Goal: Task Accomplishment & Management: Use online tool/utility

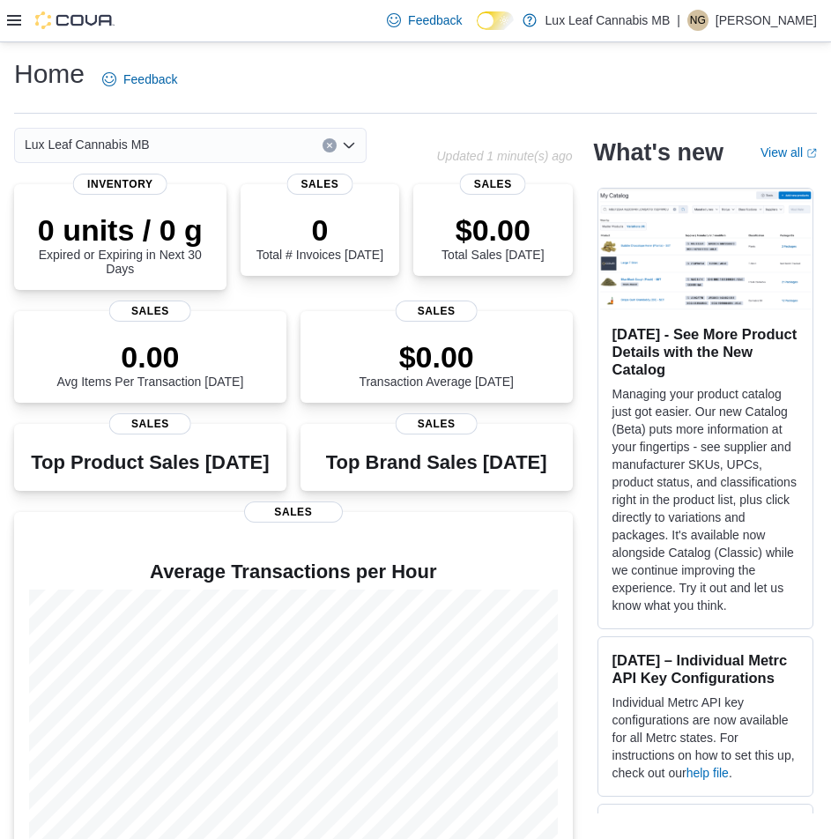
click at [12, 23] on icon at bounding box center [14, 20] width 14 height 14
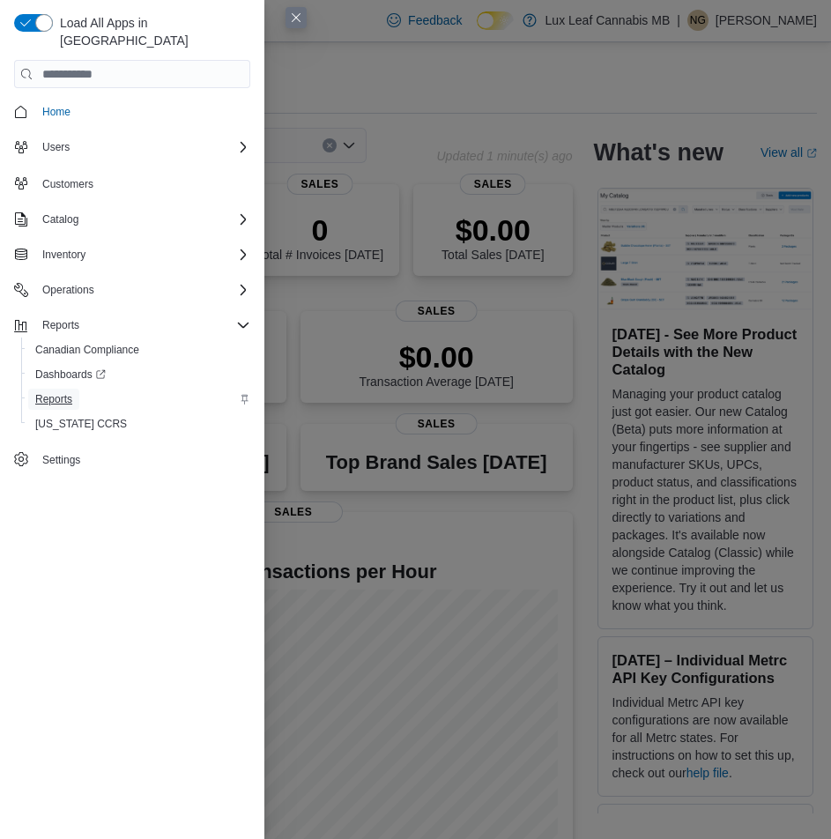
click at [60, 392] on span "Reports" at bounding box center [53, 399] width 37 height 14
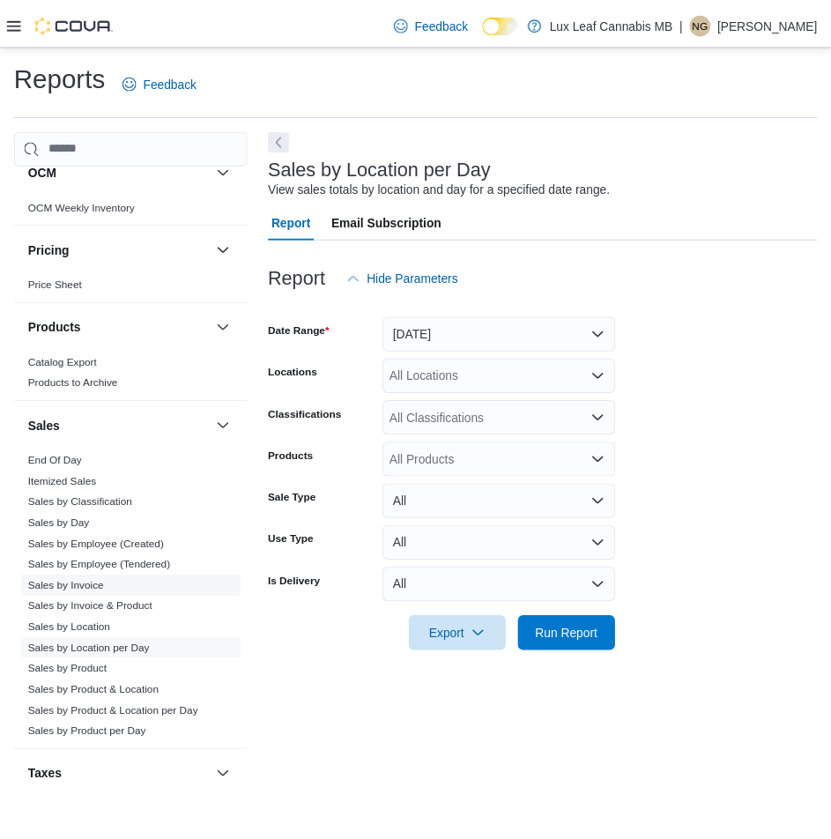
scroll to position [698, 0]
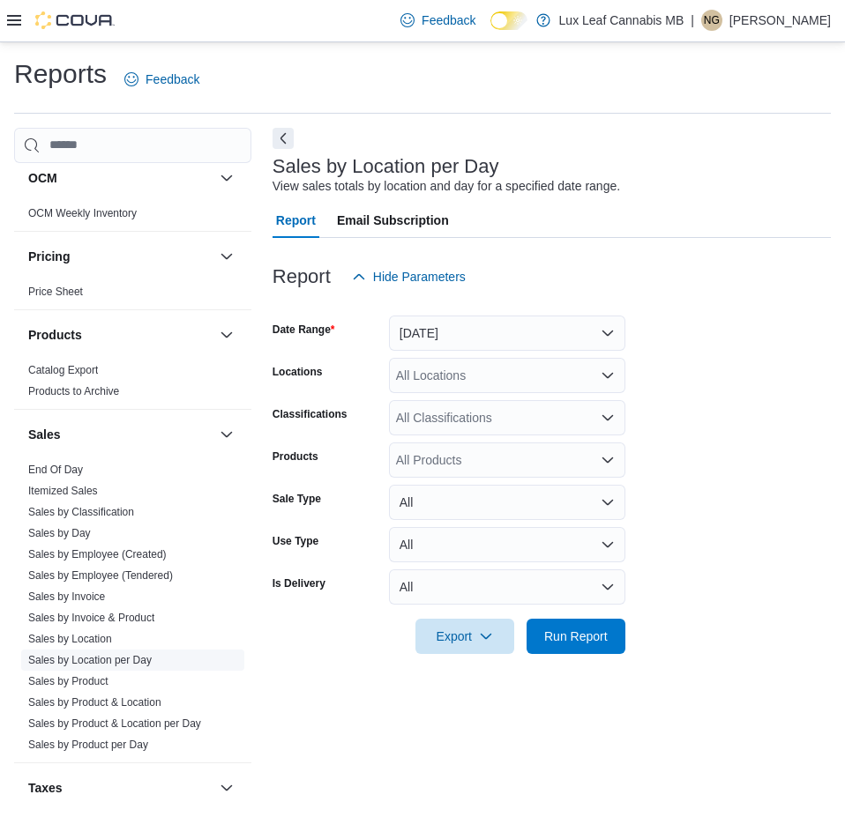
click at [131, 657] on link "Sales by Location per Day" at bounding box center [89, 660] width 123 height 12
click at [605, 376] on icon "Open list of options" at bounding box center [607, 374] width 11 height 5
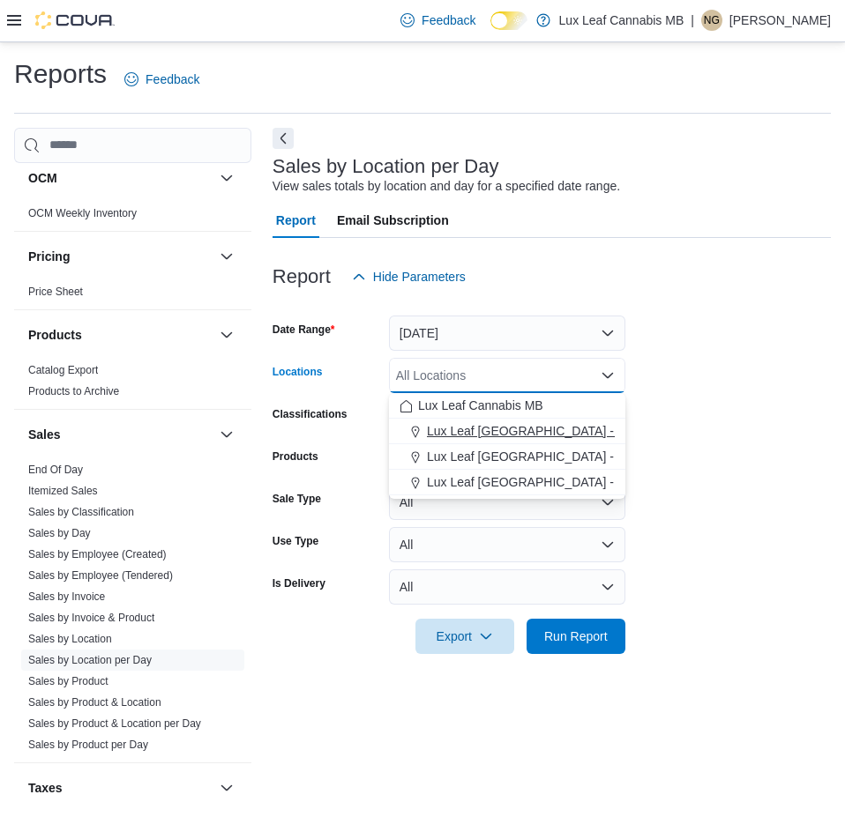
click at [575, 426] on span "Lux Leaf [GEOGRAPHIC_DATA] - [GEOGRAPHIC_DATA]" at bounding box center [586, 431] width 319 height 18
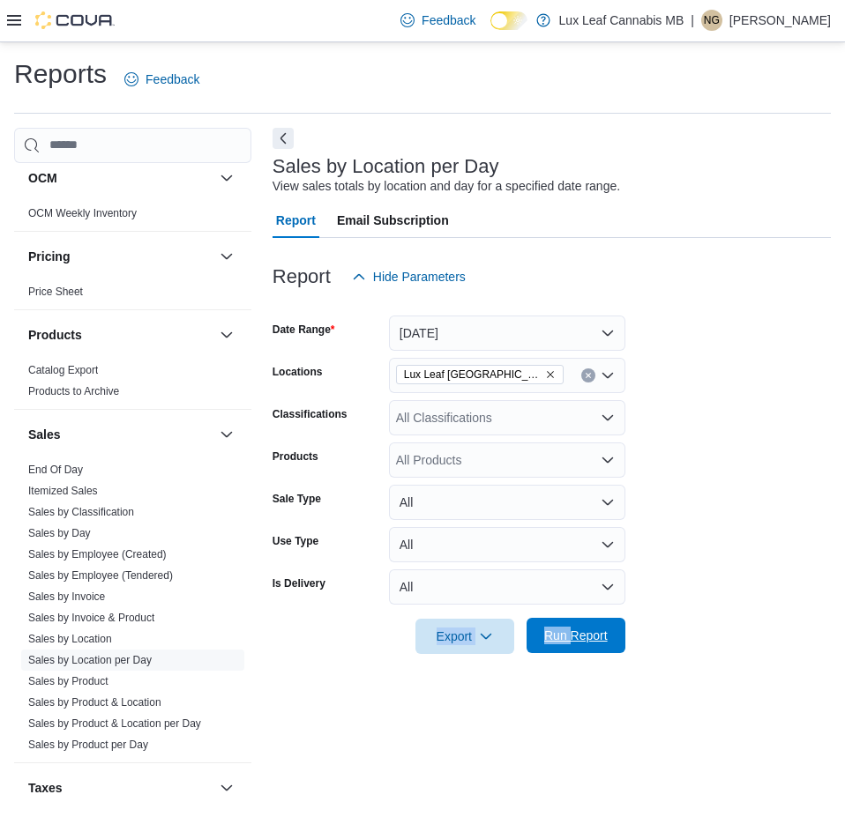
click at [573, 621] on form "Date Range [DATE] Locations Lux Leaf [GEOGRAPHIC_DATA] - Bridgewater Classifica…" at bounding box center [551, 474] width 558 height 360
click at [576, 633] on span "Run Report" at bounding box center [575, 636] width 63 height 18
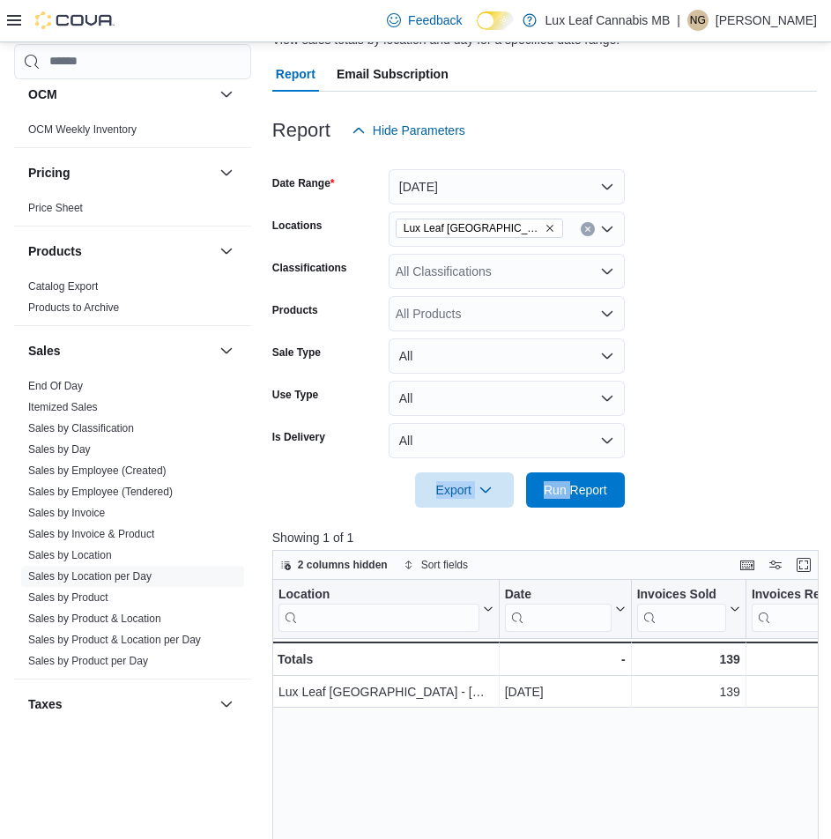
scroll to position [176, 0]
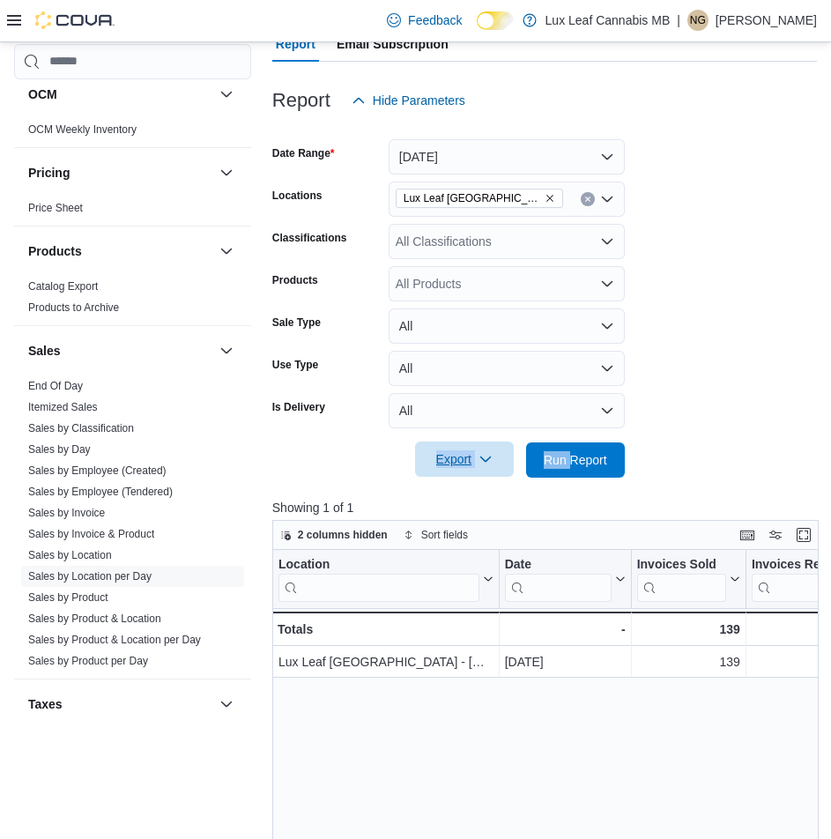
click at [458, 461] on span "Export" at bounding box center [465, 459] width 78 height 35
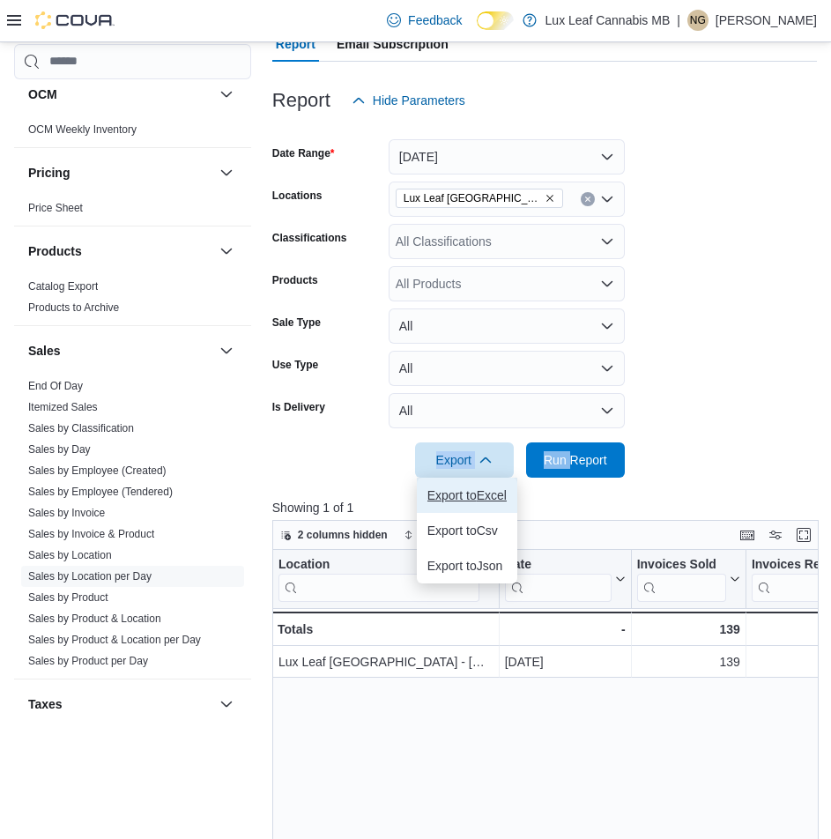
click at [487, 495] on span "Export to Excel" at bounding box center [467, 495] width 79 height 14
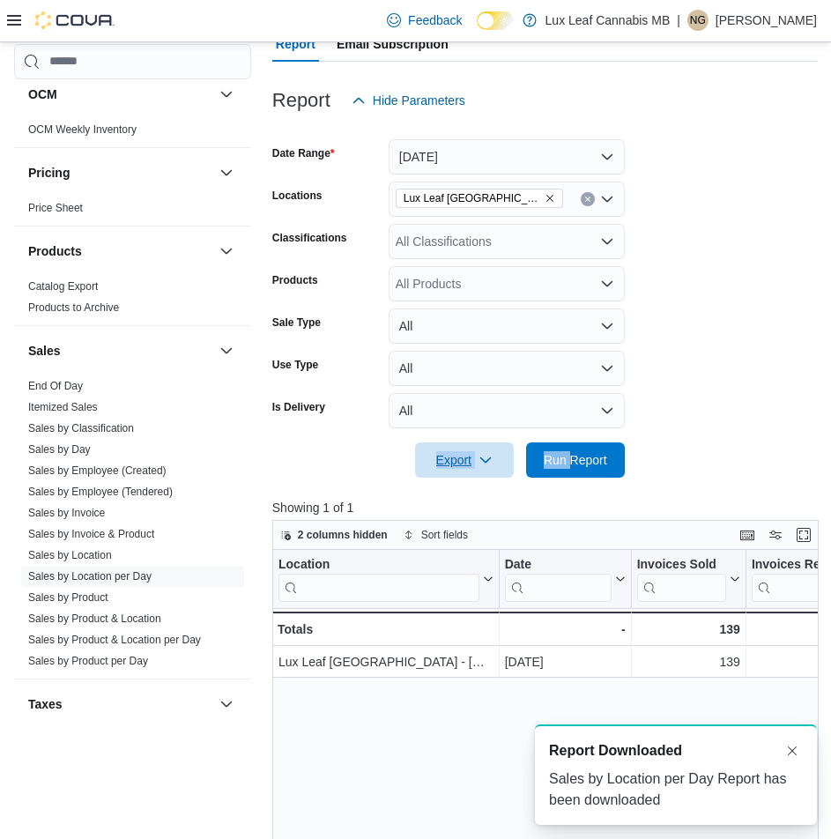
scroll to position [0, 0]
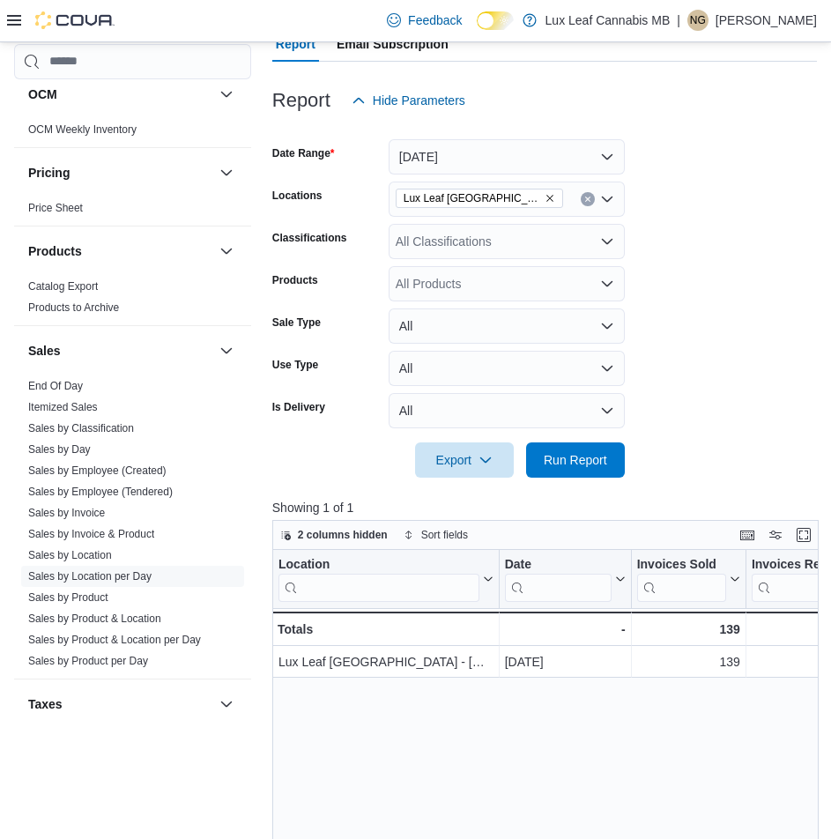
click at [556, 193] on span "Lux Leaf [GEOGRAPHIC_DATA] - [GEOGRAPHIC_DATA]" at bounding box center [480, 198] width 168 height 19
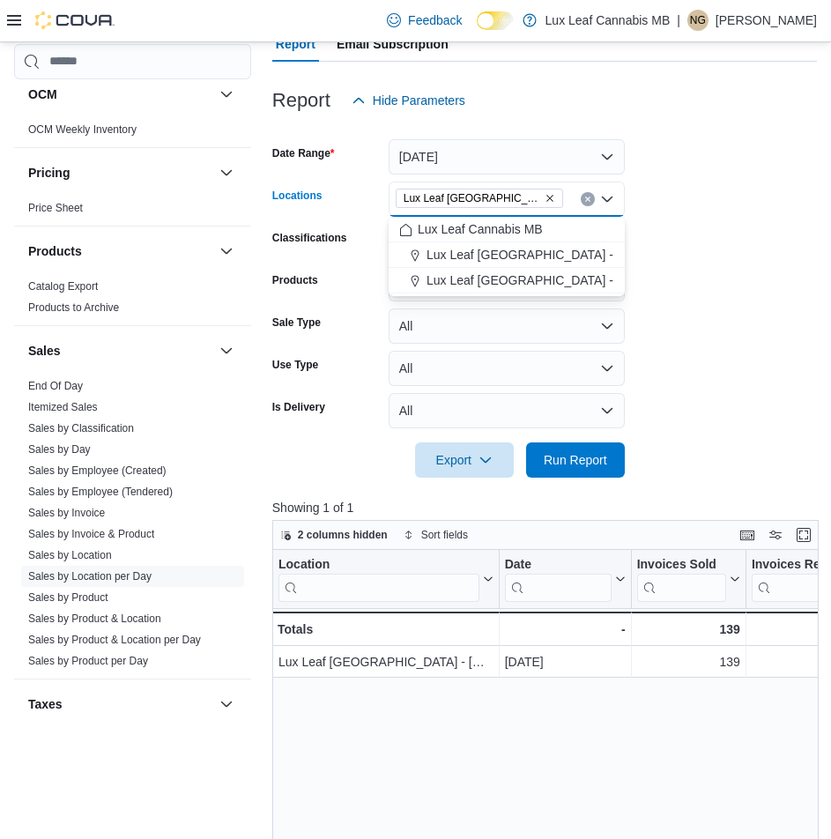
click at [548, 199] on icon "Remove Lux Leaf Winnipeg - Bridgewater from selection in this group" at bounding box center [550, 198] width 7 height 7
click at [555, 308] on span "Lux Leaf [GEOGRAPHIC_DATA] - [GEOGRAPHIC_DATA][PERSON_NAME]" at bounding box center [637, 306] width 421 height 18
click at [713, 217] on form "Date Range [DATE] Locations Lux Leaf [GEOGRAPHIC_DATA] - [GEOGRAPHIC_DATA][PERS…" at bounding box center [544, 298] width 545 height 360
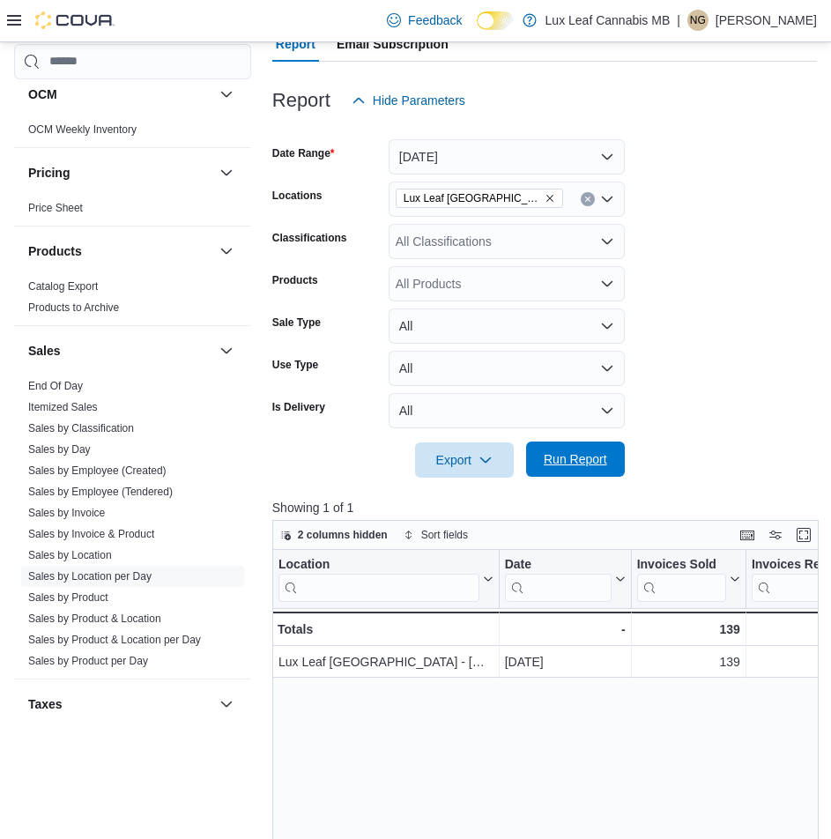
click at [591, 460] on span "Run Report" at bounding box center [575, 460] width 63 height 18
click at [427, 468] on span "Export" at bounding box center [465, 459] width 78 height 35
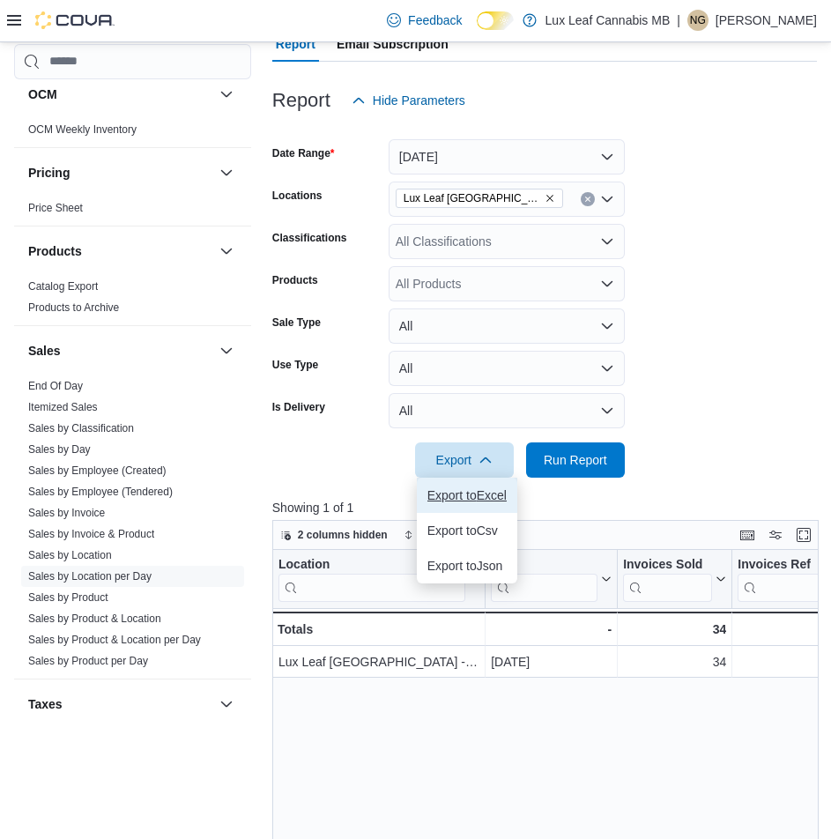
click at [456, 487] on button "Export to Excel" at bounding box center [467, 495] width 101 height 35
